Goal: Feedback & Contribution: Contribute content

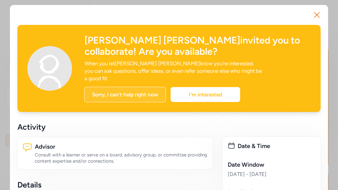
click at [133, 87] on div "Sorry, I can't help right now" at bounding box center [125, 95] width 82 height 16
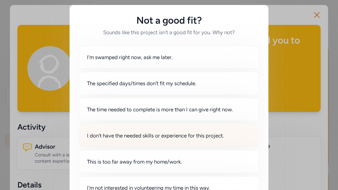
scroll to position [45, 0]
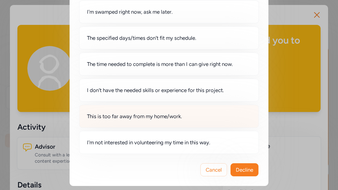
click at [143, 120] on div "This is too far away from my home/work." at bounding box center [169, 116] width 180 height 23
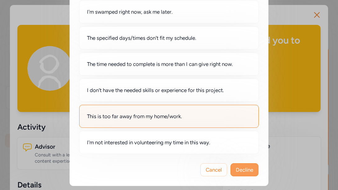
click at [242, 168] on span "Decline" at bounding box center [244, 169] width 17 height 7
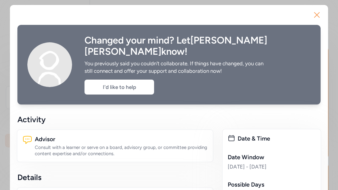
click at [313, 14] on icon "button" at bounding box center [317, 15] width 10 height 10
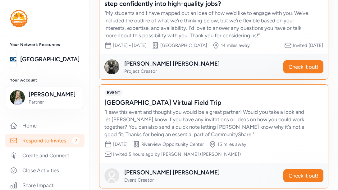
scroll to position [97, 0]
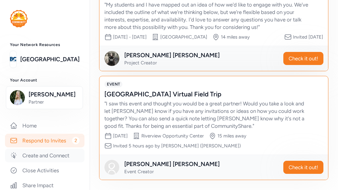
click at [59, 157] on link "Create and Connect" at bounding box center [45, 156] width 80 height 14
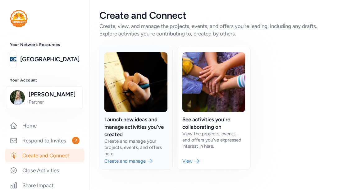
click at [139, 160] on link at bounding box center [135, 108] width 73 height 122
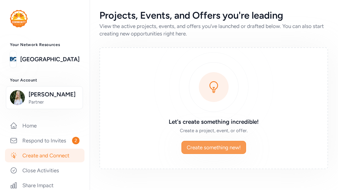
click at [214, 144] on span "Create something new!" at bounding box center [214, 147] width 54 height 7
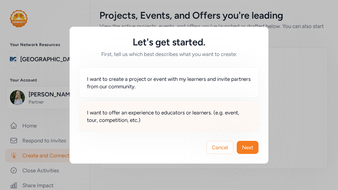
click at [179, 119] on span "I want to offer an experience to educators or learners. (e.g. event, tour, comp…" at bounding box center [169, 116] width 164 height 15
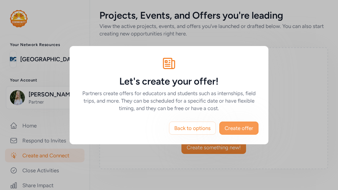
click at [239, 127] on span "Create offer" at bounding box center [239, 127] width 29 height 7
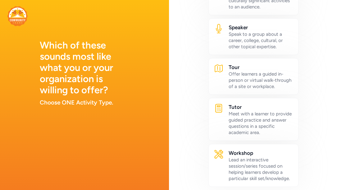
scroll to position [480, 0]
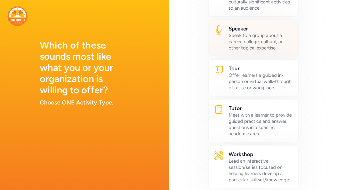
click at [264, 51] on div "Speak to a group about a career, college, cultural, or other topical expertise." at bounding box center [261, 41] width 65 height 19
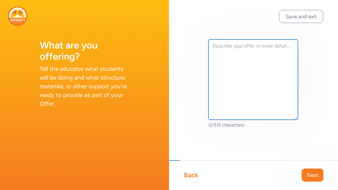
click at [222, 46] on textarea at bounding box center [254, 79] width 90 height 80
paste textarea "I’d love to visit your classroom to share Bellarmine’s new dual enrollment BSN …"
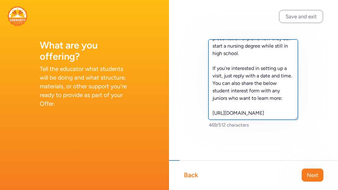
scroll to position [60, 0]
type textarea "I’d love to visit your classroom to share Bellarmine’s new dual enrollment BSN …"
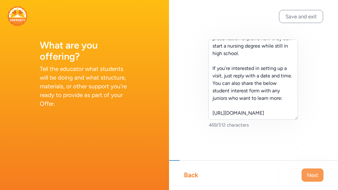
click at [308, 180] on button "Next" at bounding box center [313, 174] width 22 height 13
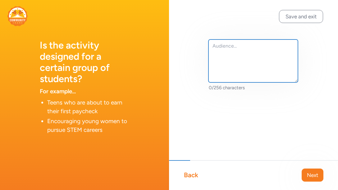
click at [234, 48] on textarea at bounding box center [254, 60] width 90 height 43
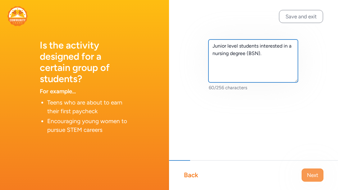
type textarea "Junior level students interested in a nursing degree (BSN)."
click at [312, 172] on span "Next" at bounding box center [312, 174] width 11 height 7
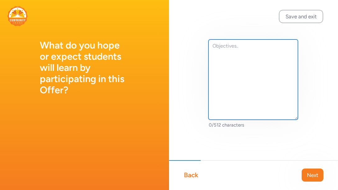
click at [224, 71] on textarea at bounding box center [254, 79] width 90 height 80
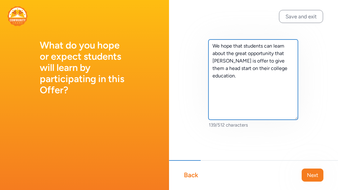
click at [226, 90] on textarea "We hope that students can learn about the great opportunity that [PERSON_NAME] …" at bounding box center [254, 79] width 90 height 80
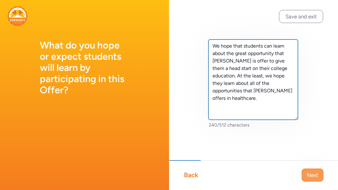
type textarea "We hope that students can learn about the great opportunity that [PERSON_NAME] …"
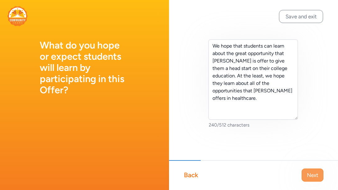
click at [313, 177] on span "Next" at bounding box center [312, 174] width 11 height 7
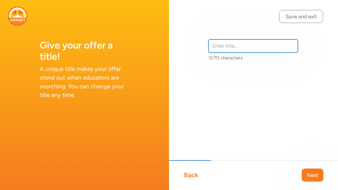
click at [222, 44] on input "text" at bounding box center [254, 45] width 90 height 13
type input "Bellarmine Dual Enrollment Nursing Program Overview"
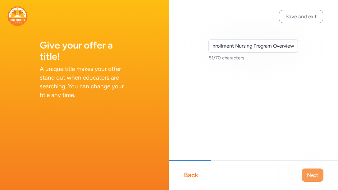
scroll to position [0, 0]
click at [315, 177] on span "Next" at bounding box center [312, 174] width 11 height 7
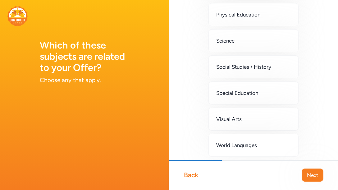
scroll to position [227, 0]
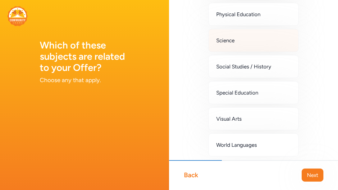
click at [260, 44] on div "Science" at bounding box center [254, 40] width 90 height 23
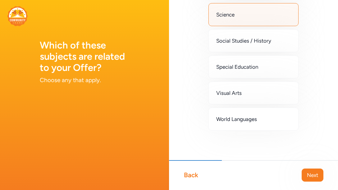
click at [193, 175] on div "Back" at bounding box center [191, 175] width 14 height 9
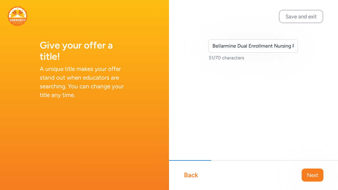
click at [193, 175] on div "Back" at bounding box center [191, 175] width 14 height 9
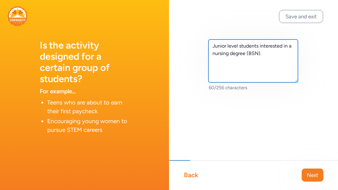
click at [260, 53] on textarea "Junior level students interested in a nursing degree (BSN)." at bounding box center [254, 60] width 90 height 43
type textarea "Junior level students interested in a nursing degree (BSN) or our new Child Lif…"
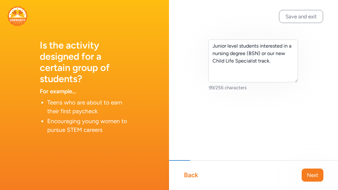
click at [191, 172] on div "Back" at bounding box center [191, 175] width 14 height 9
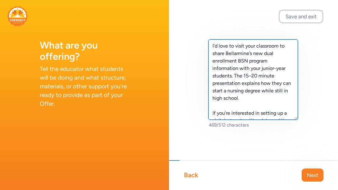
click at [250, 61] on textarea "I’d love to visit your classroom to share Bellarmine’s new dual enrollment BSN …" at bounding box center [254, 79] width 90 height 80
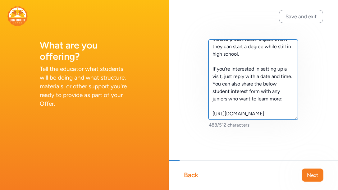
scroll to position [60, 0]
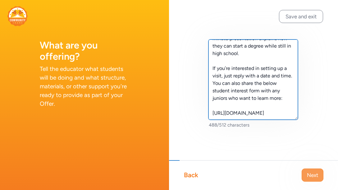
type textarea "I’d love to visit your classroom to share Bellarmine’s new dual enrollment BSN …"
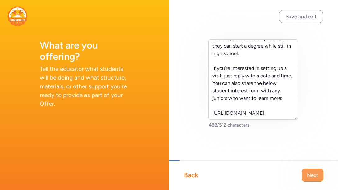
click at [311, 170] on button "Next" at bounding box center [313, 174] width 22 height 13
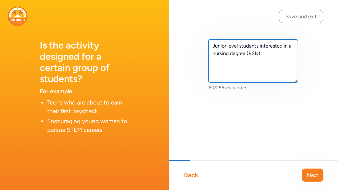
click at [260, 53] on textarea "Junior level students interested in a nursing degree (BSN)." at bounding box center [254, 60] width 90 height 43
type textarea "Junior level students interested in a nursing degree (BSN) or a degree in healt…"
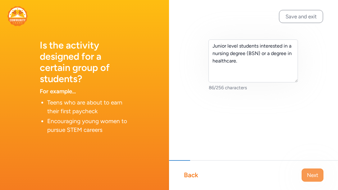
click at [313, 173] on span "Next" at bounding box center [312, 174] width 11 height 7
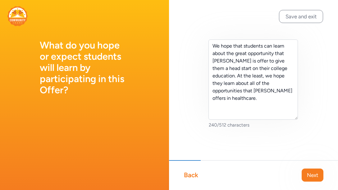
click at [313, 173] on span "Next" at bounding box center [312, 174] width 11 height 7
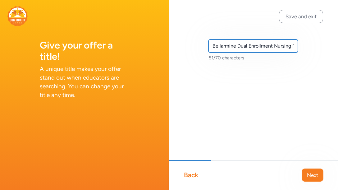
click at [279, 46] on input "Bellarmine Dual Enrollment Nursing Program Overview" at bounding box center [254, 45] width 90 height 13
click at [271, 47] on input "Bellarmine Dual Enrollment Program Overview" at bounding box center [254, 45] width 90 height 13
type input "Bellarmine Dual Enrollment Programs Overview"
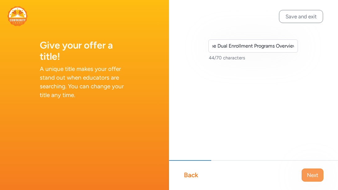
scroll to position [0, 0]
click at [311, 177] on span "Next" at bounding box center [312, 174] width 11 height 7
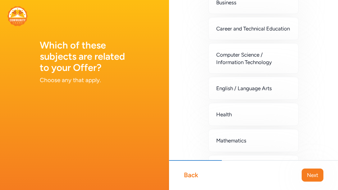
scroll to position [49, 0]
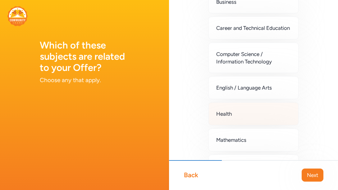
click at [255, 122] on div "Health" at bounding box center [254, 113] width 90 height 23
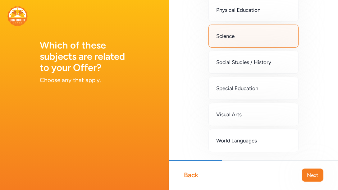
scroll to position [258, 0]
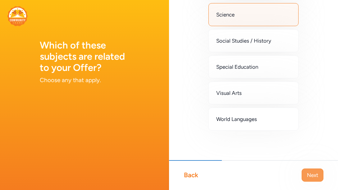
click at [315, 169] on button "Next" at bounding box center [313, 174] width 22 height 13
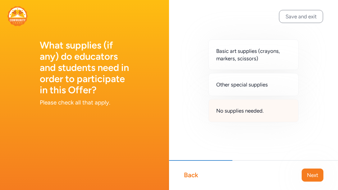
click at [248, 113] on span "No supplies needed." at bounding box center [240, 110] width 48 height 7
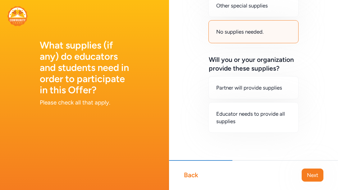
scroll to position [80, 0]
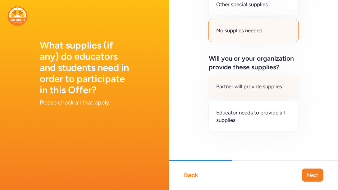
click at [272, 92] on div "Partner will provide supplies" at bounding box center [254, 86] width 90 height 23
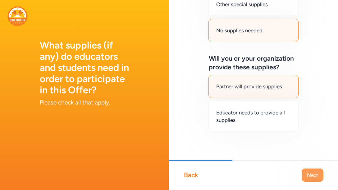
click at [315, 170] on button "Next" at bounding box center [313, 174] width 22 height 13
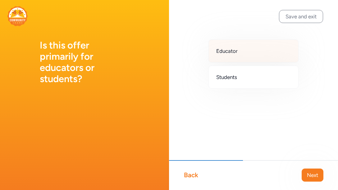
click at [272, 48] on div "Educator" at bounding box center [254, 50] width 90 height 23
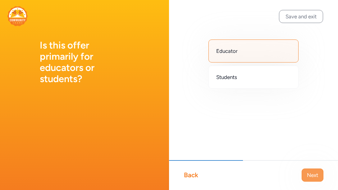
click at [315, 177] on span "Next" at bounding box center [312, 174] width 11 height 7
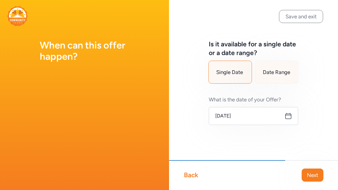
click at [282, 71] on span "Date Range" at bounding box center [276, 71] width 27 height 7
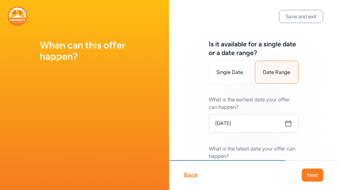
click at [286, 127] on icon at bounding box center [288, 123] width 7 height 7
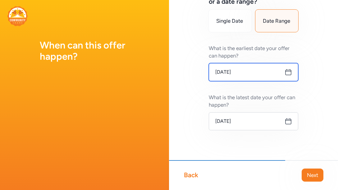
click at [278, 75] on input "[DATE]" at bounding box center [254, 72] width 90 height 18
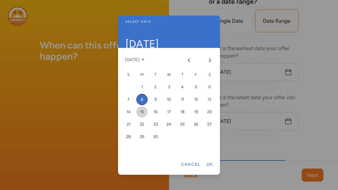
click at [143, 114] on div "15" at bounding box center [141, 111] width 11 height 11
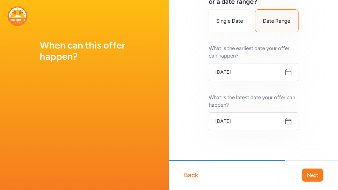
click at [285, 121] on icon at bounding box center [288, 120] width 7 height 7
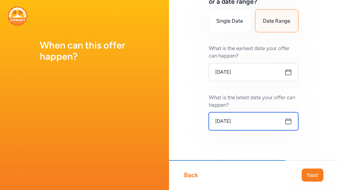
click at [230, 126] on input "[DATE]" at bounding box center [254, 121] width 90 height 18
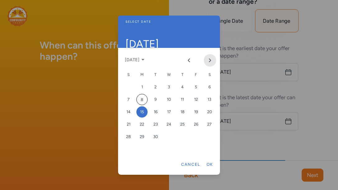
click at [208, 62] on icon "Next month" at bounding box center [210, 60] width 5 height 5
click at [197, 85] on div "5" at bounding box center [196, 86] width 11 height 11
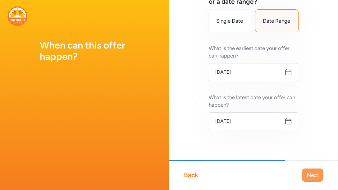
click at [311, 177] on span "Next" at bounding box center [312, 174] width 11 height 7
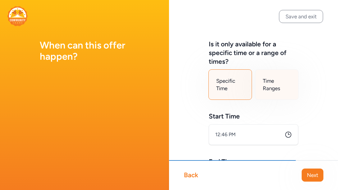
click at [274, 84] on span "Time Ranges" at bounding box center [277, 84] width 28 height 15
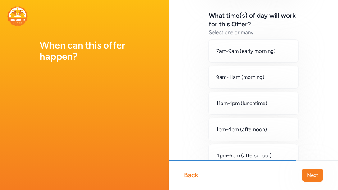
scroll to position [93, 0]
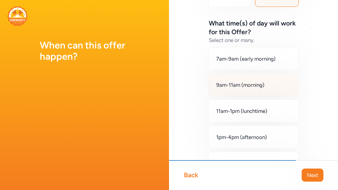
click at [271, 83] on div "9am-11am (morning)" at bounding box center [254, 84] width 90 height 23
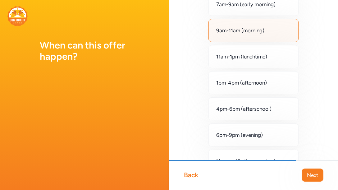
scroll to position [149, 0]
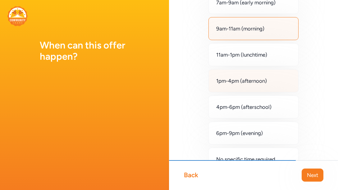
click at [282, 87] on div "1pm-4pm (afternoon)" at bounding box center [254, 80] width 90 height 23
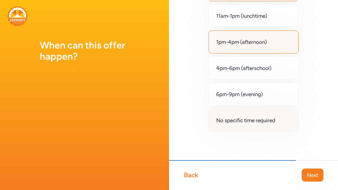
click at [273, 121] on span "No specific time required" at bounding box center [245, 120] width 59 height 7
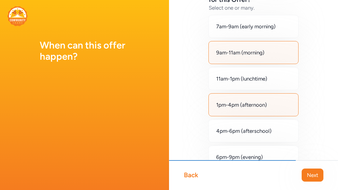
scroll to position [125, 0]
click at [274, 39] on div "7am-9am (early morning) 9am-11am (morning) 11am-1pm (lunchtime) 1pm-4pm (aftern…" at bounding box center [254, 105] width 90 height 179
click at [251, 50] on span "9am-11am (morning)" at bounding box center [240, 52] width 48 height 7
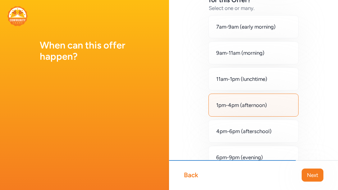
click at [252, 99] on div "1pm-4pm (afternoon)" at bounding box center [254, 105] width 90 height 23
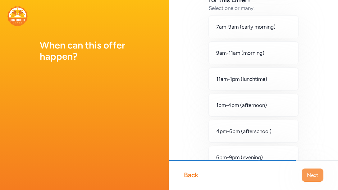
click at [310, 173] on span "Next" at bounding box center [312, 174] width 11 height 7
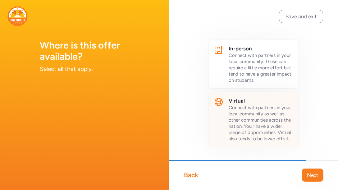
click at [259, 118] on span "Connect with partners in your local community as well as other communities acro…" at bounding box center [260, 123] width 62 height 37
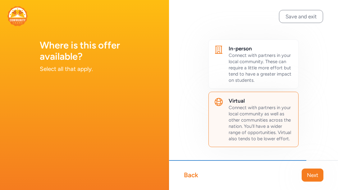
scroll to position [22, 0]
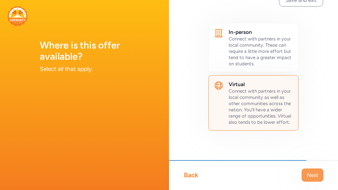
click at [316, 174] on span "Next" at bounding box center [312, 174] width 11 height 7
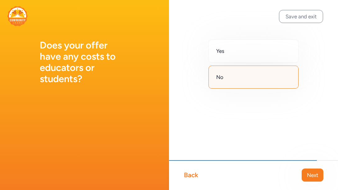
click at [269, 79] on div "No" at bounding box center [254, 77] width 90 height 23
click at [312, 177] on span "Next" at bounding box center [312, 174] width 11 height 7
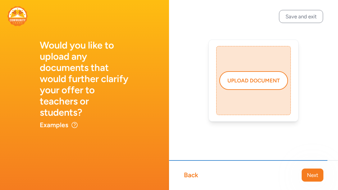
click at [312, 177] on span "Next" at bounding box center [312, 174] width 11 height 7
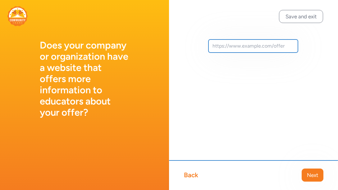
click at [234, 52] on input "text" at bounding box center [254, 45] width 90 height 13
paste input "[URL][DOMAIN_NAME]"
type input "[URL][DOMAIN_NAME]"
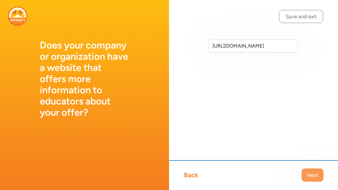
scroll to position [0, 0]
click at [308, 171] on button "Next" at bounding box center [313, 174] width 22 height 13
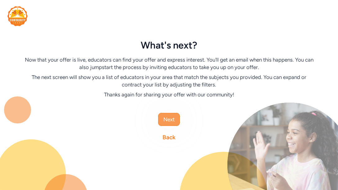
click at [173, 119] on span "Next" at bounding box center [169, 119] width 11 height 7
